Goal: Task Accomplishment & Management: Use online tool/utility

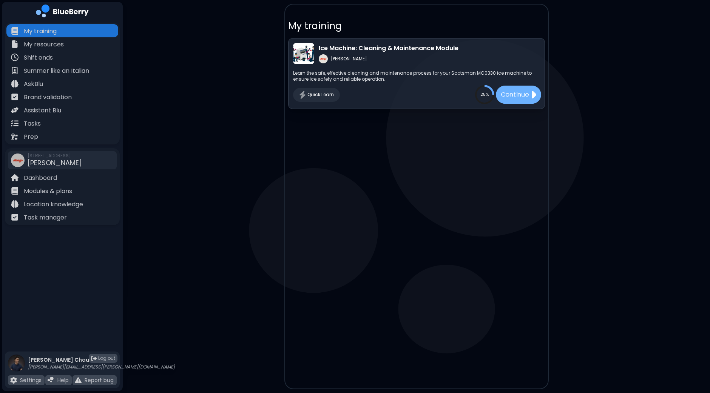
click at [509, 91] on p "Continue" at bounding box center [514, 94] width 28 height 9
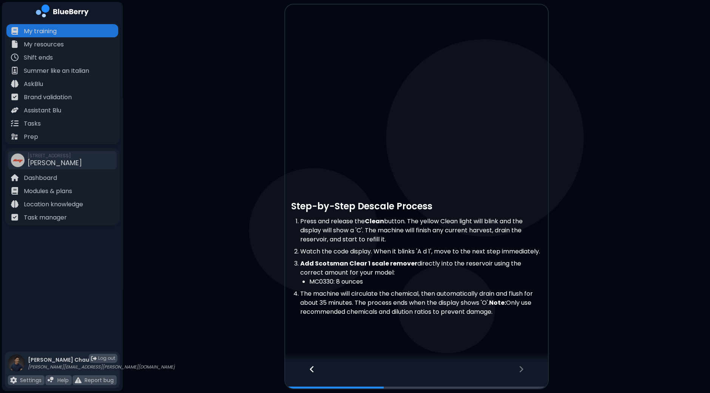
scroll to position [42, 0]
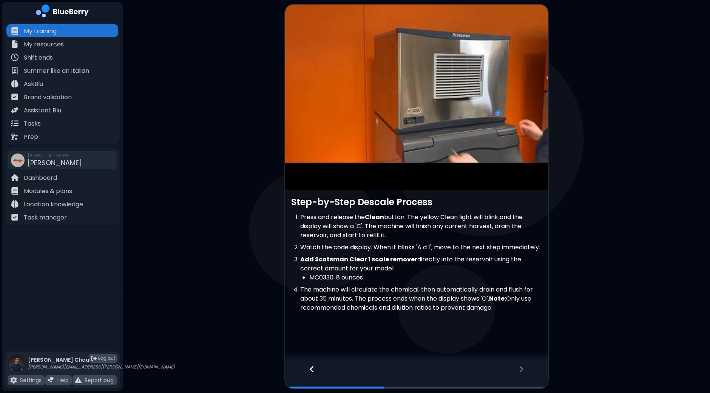
click at [520, 369] on icon at bounding box center [520, 369] width 5 height 8
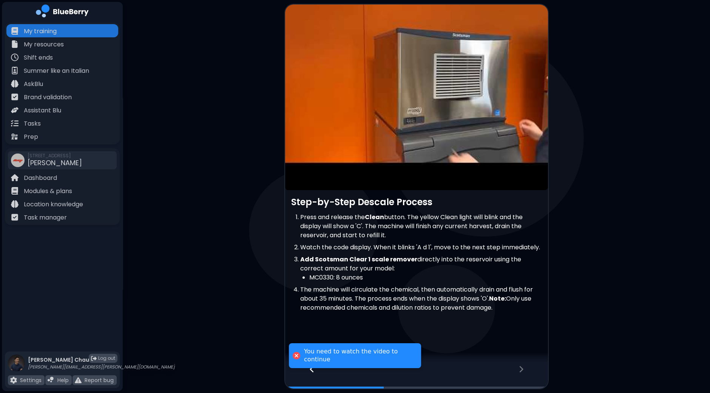
click at [417, 87] on article at bounding box center [416, 80] width 263 height 219
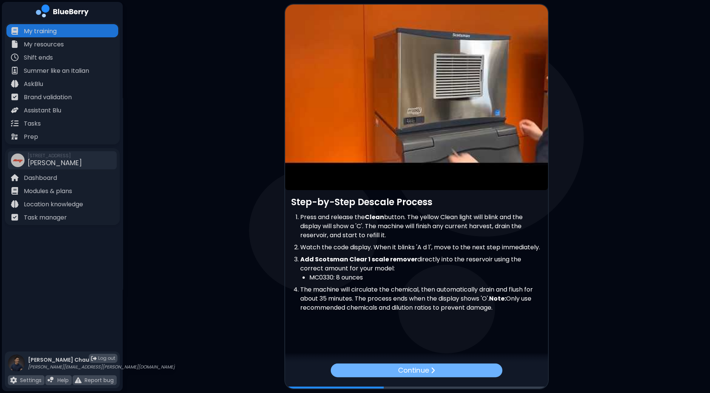
click at [433, 370] on img at bounding box center [432, 370] width 5 height 7
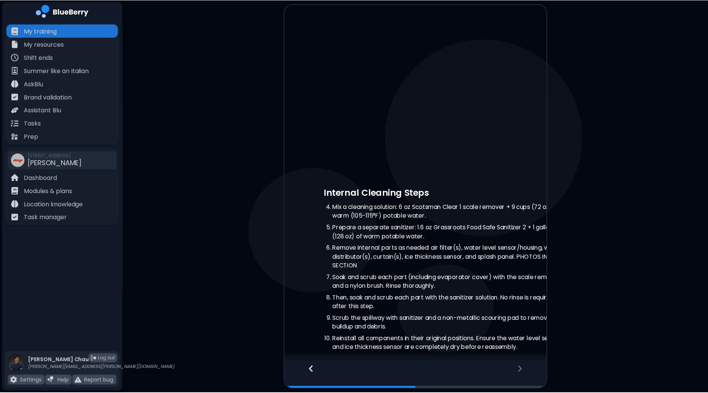
scroll to position [0, 0]
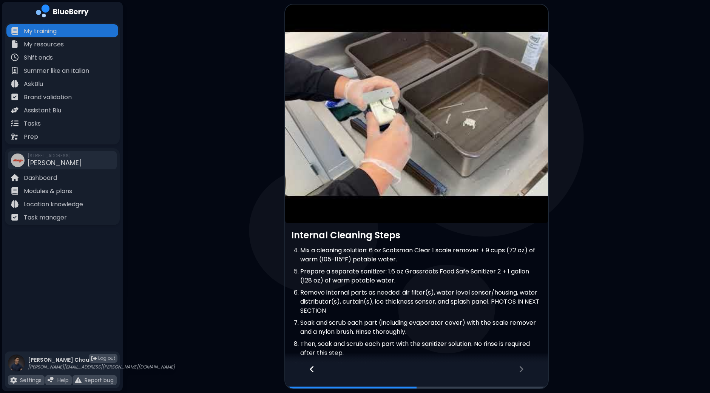
click at [414, 113] on article at bounding box center [416, 114] width 263 height 219
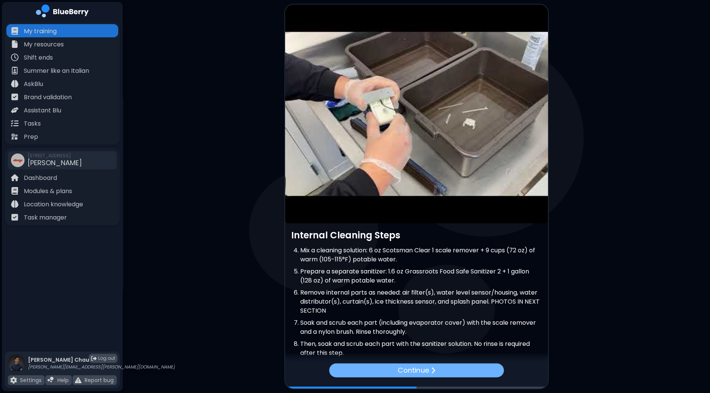
click at [422, 367] on p "Continue" at bounding box center [412, 370] width 31 height 11
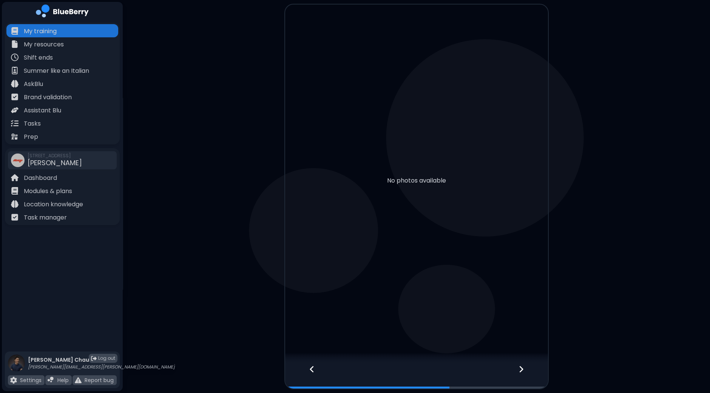
click at [521, 366] on icon at bounding box center [520, 369] width 5 height 8
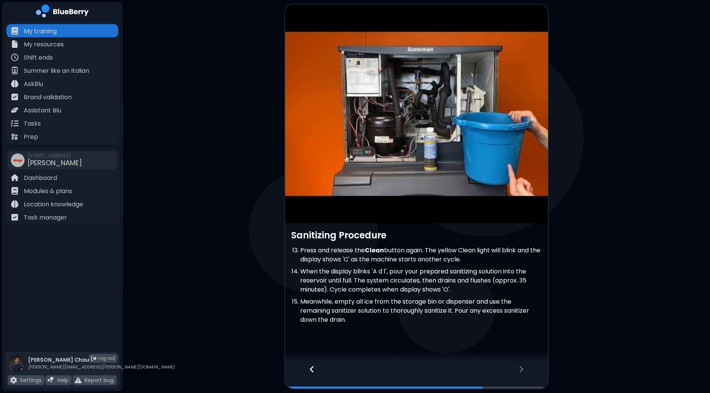
click at [422, 101] on article at bounding box center [416, 114] width 263 height 219
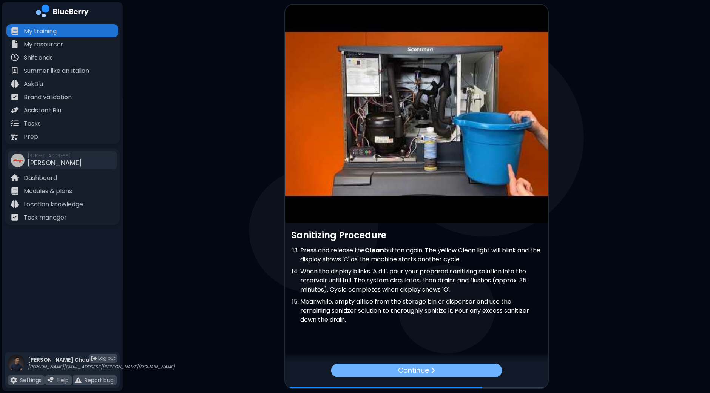
click at [414, 370] on p "Continue" at bounding box center [413, 370] width 31 height 11
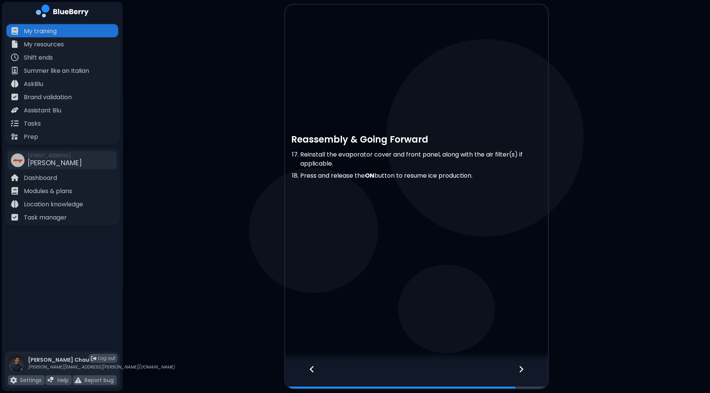
click at [517, 370] on div at bounding box center [525, 376] width 45 height 25
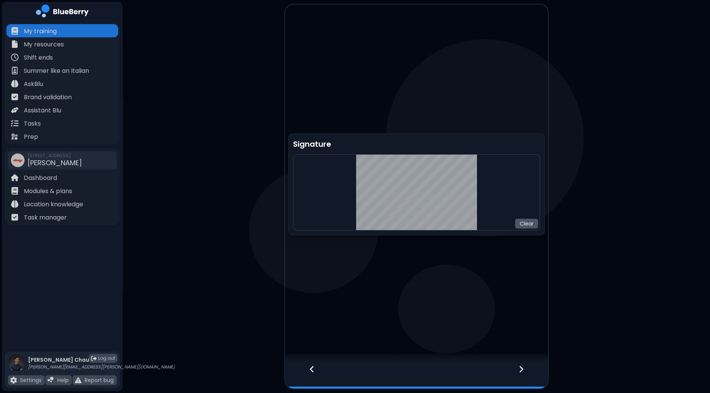
click at [530, 225] on button "Clear" at bounding box center [526, 224] width 23 height 10
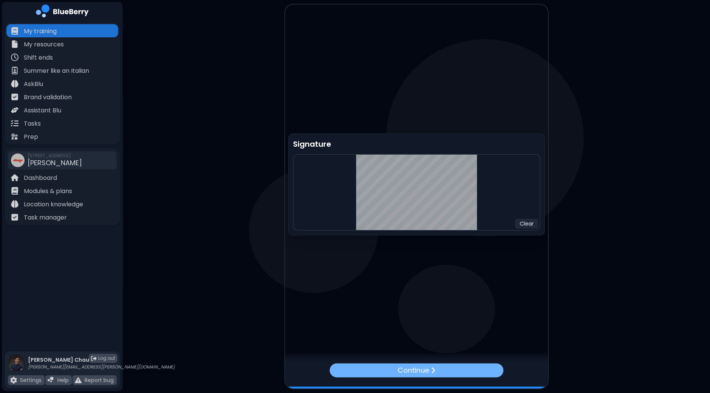
click at [434, 367] on img at bounding box center [432, 371] width 5 height 8
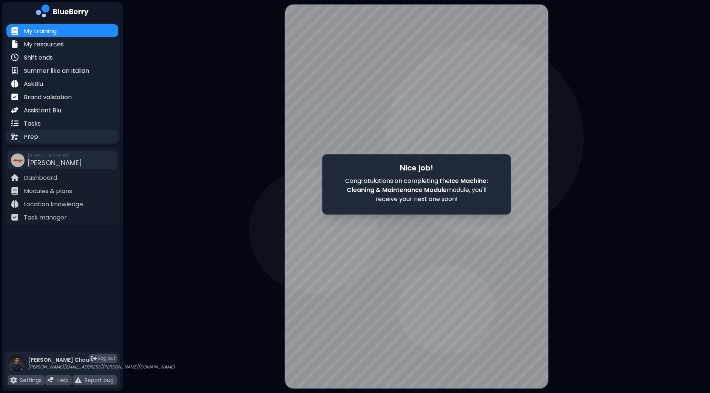
click at [48, 139] on div "Prep" at bounding box center [62, 136] width 112 height 13
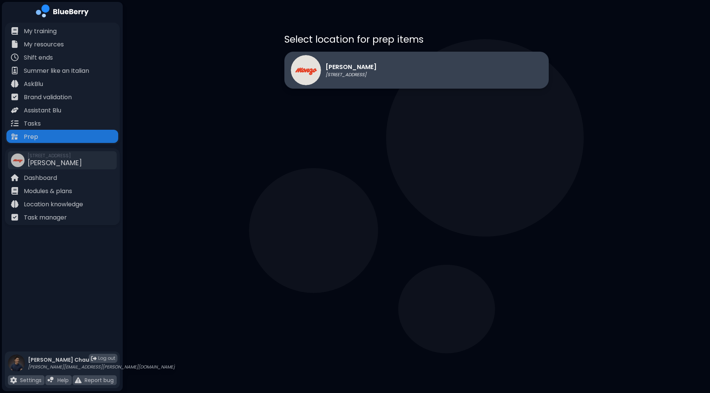
click at [349, 69] on p "[PERSON_NAME]" at bounding box center [350, 67] width 51 height 9
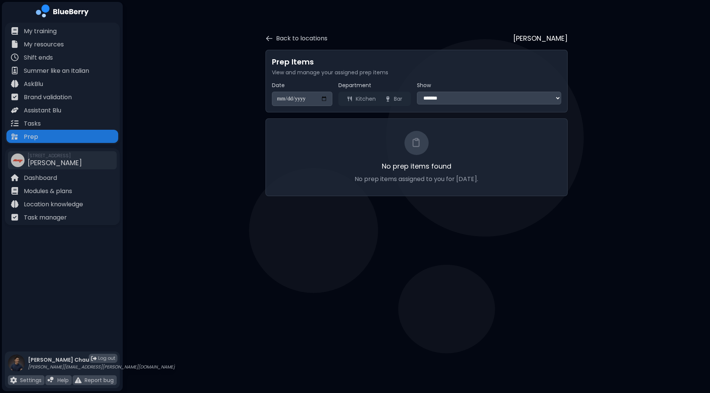
click at [447, 99] on select "**********" at bounding box center [489, 98] width 144 height 13
click at [261, 164] on div "**********" at bounding box center [416, 110] width 338 height 184
click at [72, 217] on div "Task manager" at bounding box center [62, 217] width 112 height 13
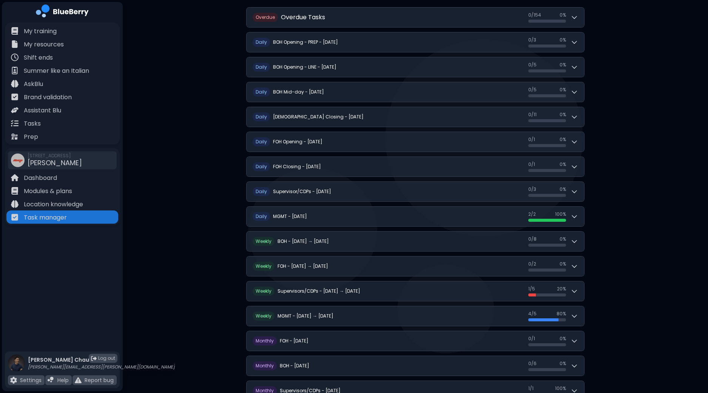
scroll to position [188, 0]
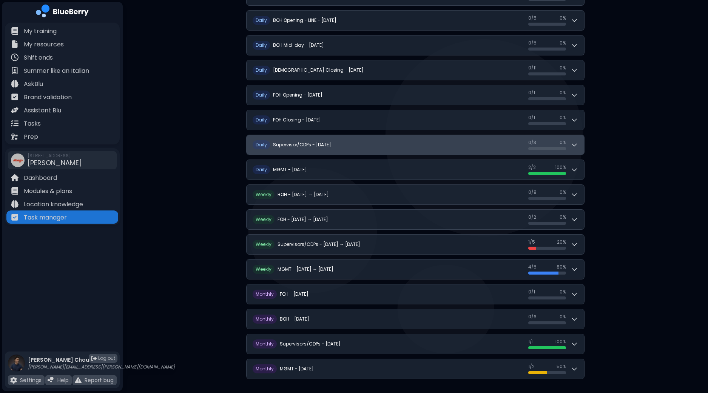
click at [580, 147] on button "D aily Supervisor/CDPs - [DATE] 0 / 3 0 / 3 0 %" at bounding box center [414, 145] width 337 height 20
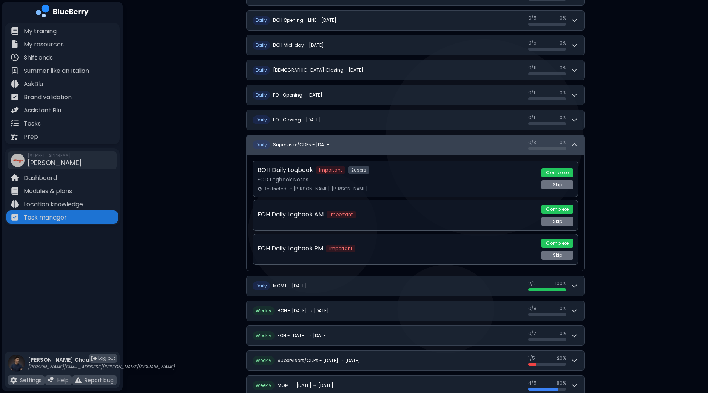
click at [577, 146] on icon at bounding box center [574, 145] width 8 height 8
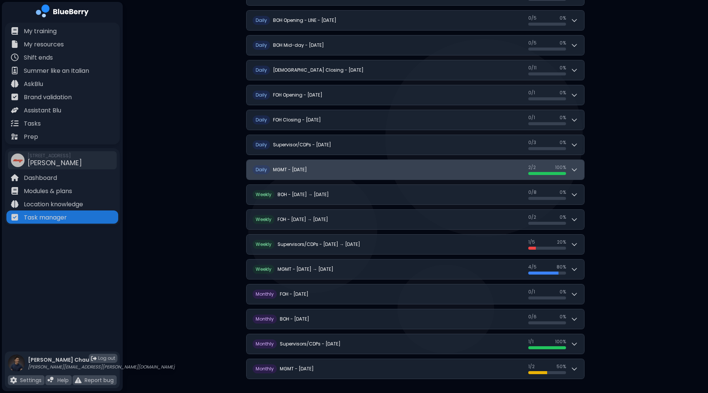
click at [571, 167] on icon at bounding box center [574, 170] width 8 height 8
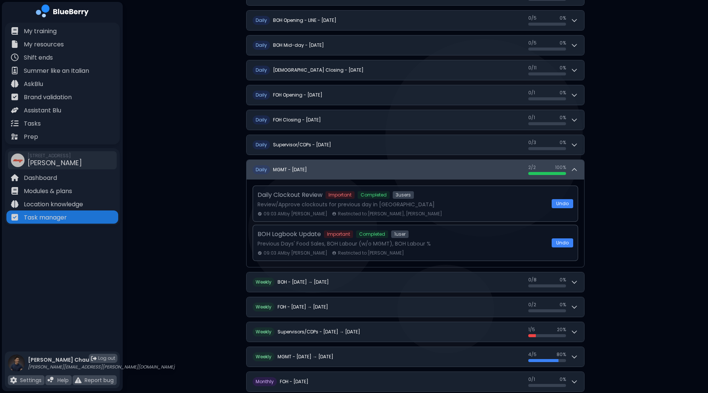
click at [571, 167] on icon at bounding box center [574, 170] width 8 height 8
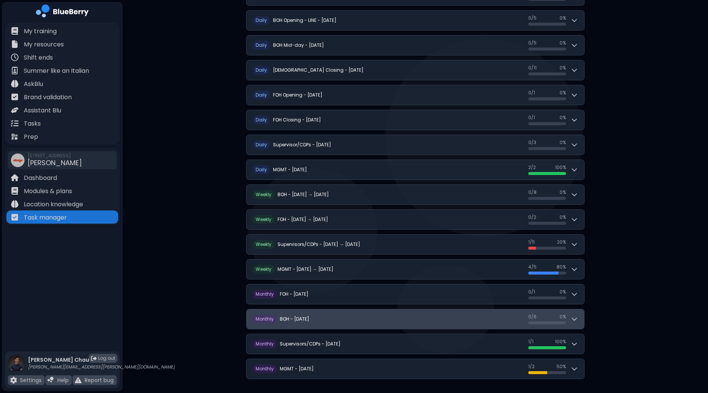
click at [572, 319] on icon at bounding box center [574, 320] width 5 height 2
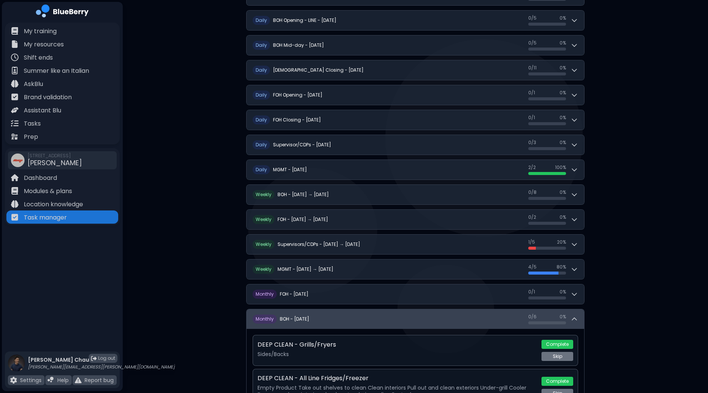
click at [573, 316] on icon at bounding box center [574, 320] width 8 height 8
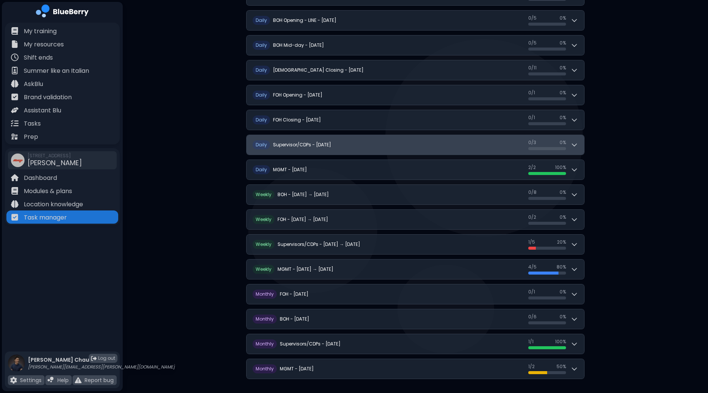
click at [579, 143] on button "D aily Supervisor/CDPs - [DATE] 0 / 3 0 / 3 0 %" at bounding box center [414, 145] width 337 height 20
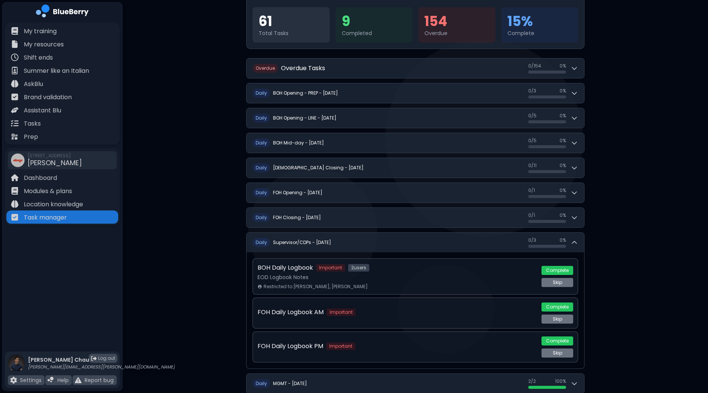
scroll to position [0, 0]
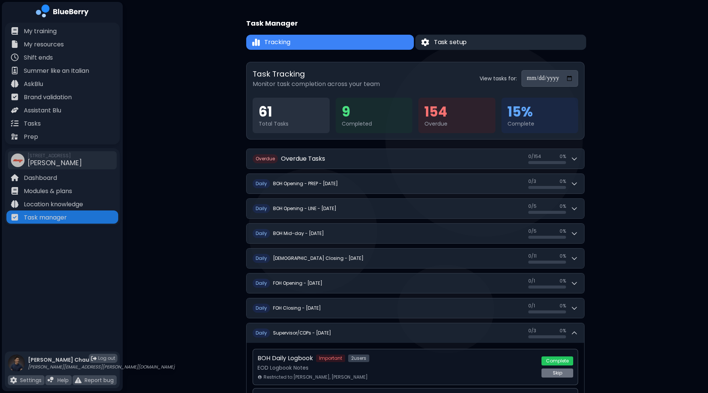
click at [477, 41] on button "Task setup" at bounding box center [500, 42] width 171 height 15
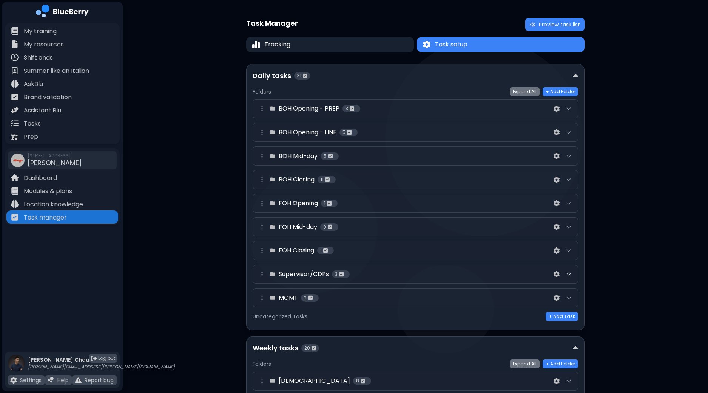
click at [565, 274] on icon at bounding box center [568, 274] width 6 height 6
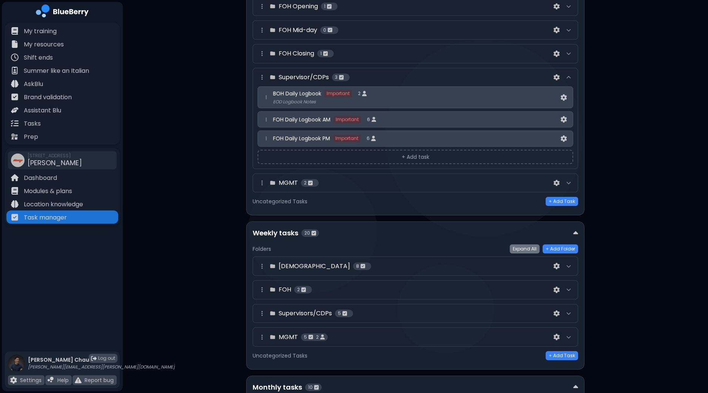
scroll to position [188, 0]
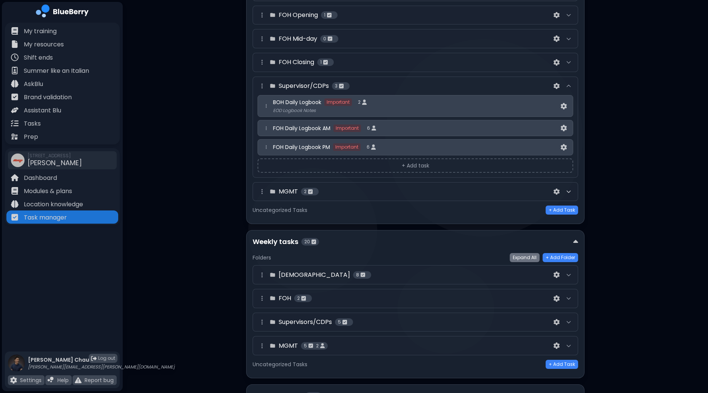
click at [566, 189] on icon at bounding box center [568, 192] width 6 height 6
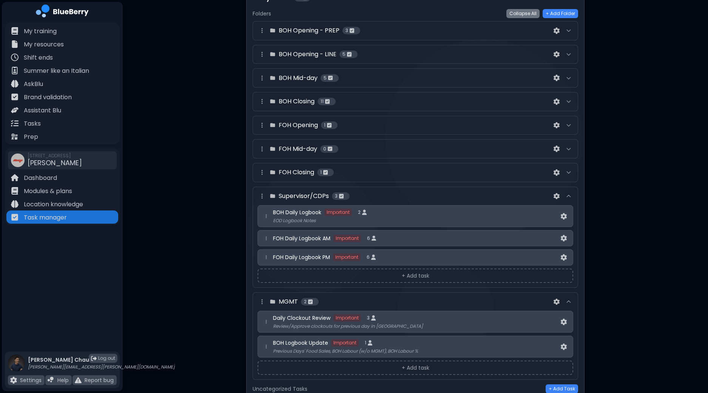
scroll to position [0, 0]
